Goal: Information Seeking & Learning: Learn about a topic

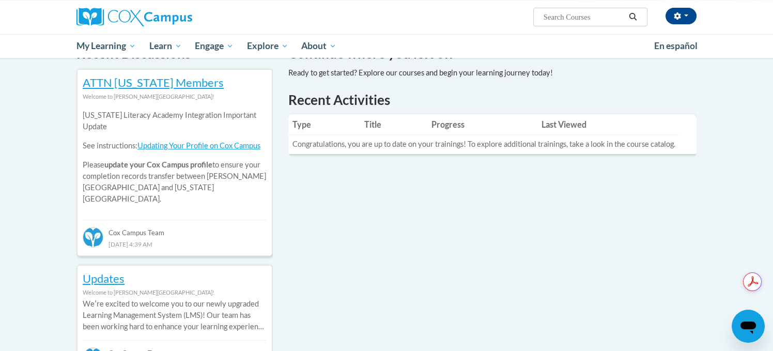
scroll to position [362, 0]
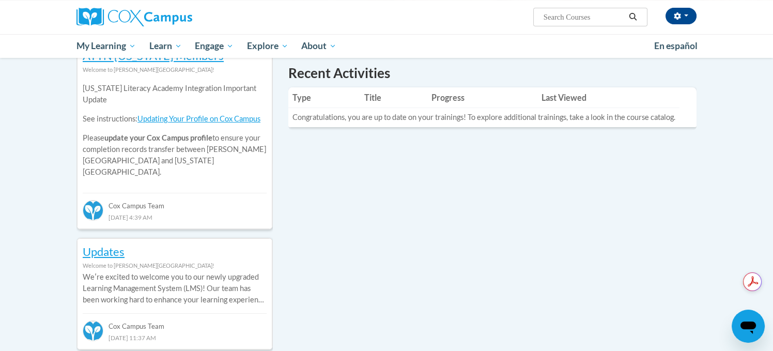
click at [564, 18] on input "Search..." at bounding box center [584, 17] width 83 height 12
type input "sudden infant death syndrome"
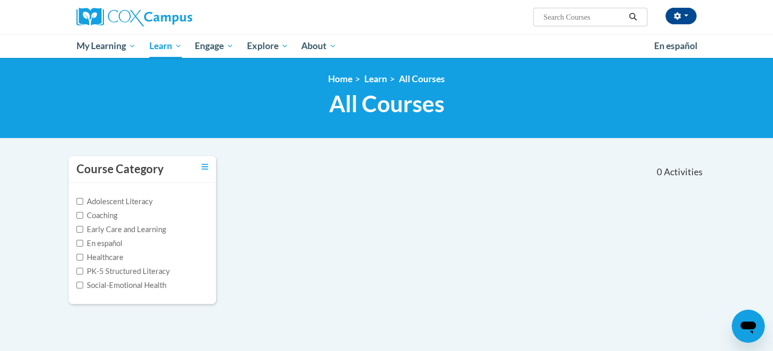
type input "[MEDICAL_DATA]"
click at [79, 229] on input "Early Care and Learning" at bounding box center [79, 229] width 7 height 7
checkbox input "true"
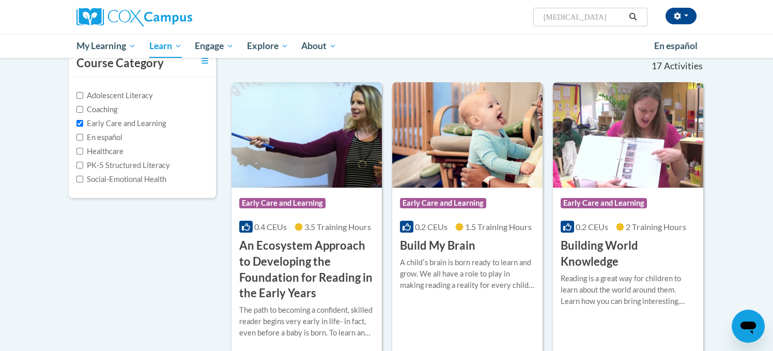
scroll to position [103, 0]
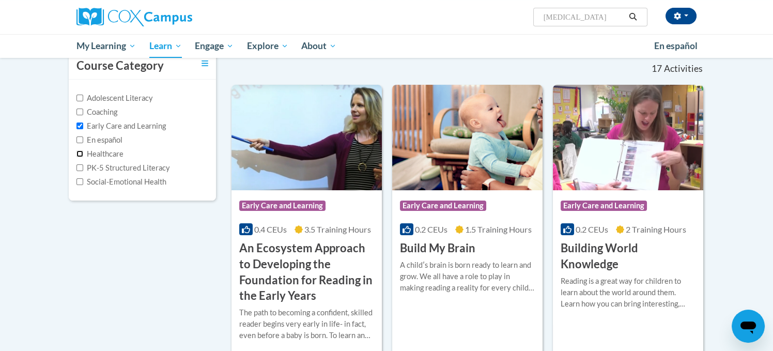
click at [80, 152] on input "Healthcare" at bounding box center [79, 153] width 7 height 7
checkbox input "true"
click at [634, 16] on icon "Search" at bounding box center [632, 17] width 9 height 8
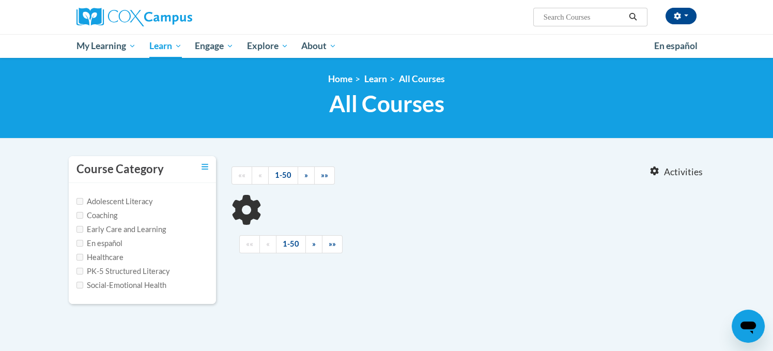
type input "[MEDICAL_DATA]"
click at [79, 257] on input "Healthcare" at bounding box center [79, 257] width 7 height 7
checkbox input "true"
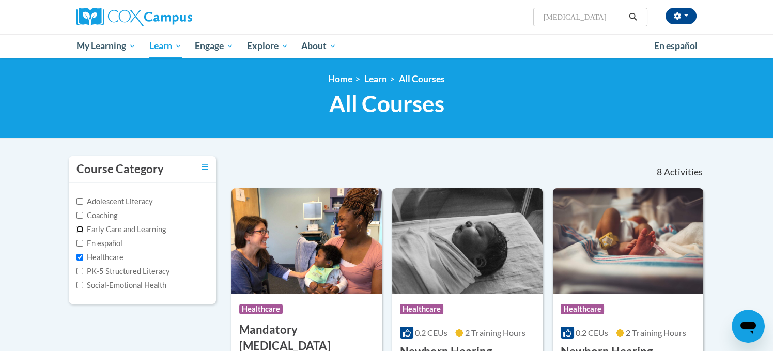
click at [80, 228] on input "Early Care and Learning" at bounding box center [79, 229] width 7 height 7
checkbox input "true"
